Goal: Task Accomplishment & Management: Complete application form

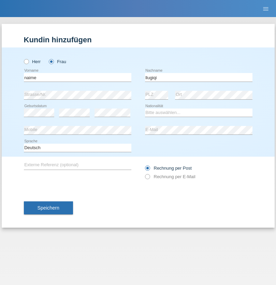
type input "llugiqi"
select select "CH"
radio input "true"
click at [78, 77] on input "text" at bounding box center [78, 77] width 108 height 9
type input "Mustafa"
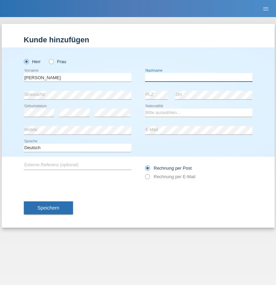
click at [199, 77] on input "text" at bounding box center [199, 77] width 108 height 9
type input "Sokol"
select select "XK"
select select "C"
select select "02"
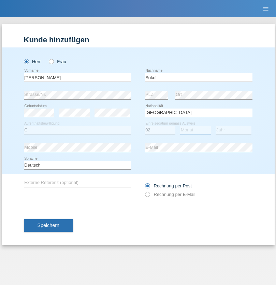
select select "08"
select select "1988"
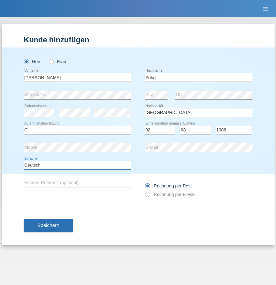
select select "en"
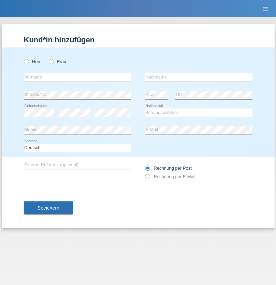
radio input "true"
click at [78, 77] on input "text" at bounding box center [78, 77] width 108 height 9
type input "Mustafa"
click at [199, 77] on input "text" at bounding box center [199, 77] width 108 height 9
type input "Sokol"
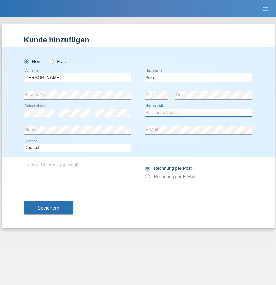
select select "XK"
select select "C"
select select "02"
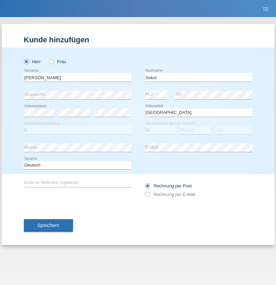
select select "08"
select select "1988"
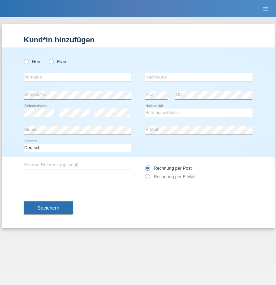
radio input "true"
click at [78, 77] on input "text" at bounding box center [78, 77] width 108 height 9
type input "Shanas"
click at [199, 77] on input "text" at bounding box center [199, 77] width 108 height 9
type input "Baranati"
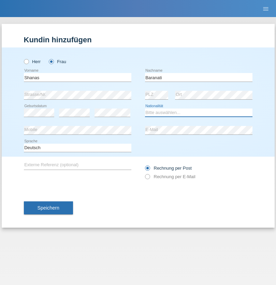
select select "CH"
radio input "true"
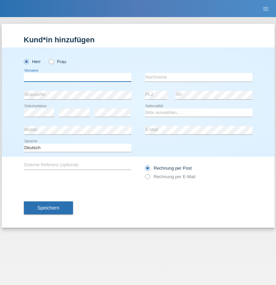
click at [78, 77] on input "text" at bounding box center [78, 77] width 108 height 9
type input "[PERSON_NAME]"
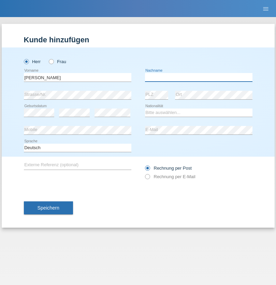
click at [199, 77] on input "text" at bounding box center [199, 77] width 108 height 9
type input "[PERSON_NAME]"
select select "PL"
select select "C"
select select "11"
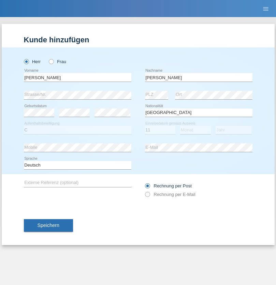
select select "01"
select select "2007"
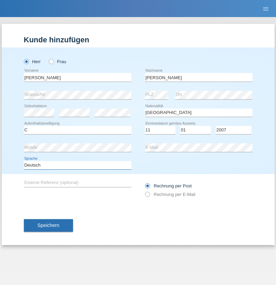
select select "en"
